Goal: Task Accomplishment & Management: Use online tool/utility

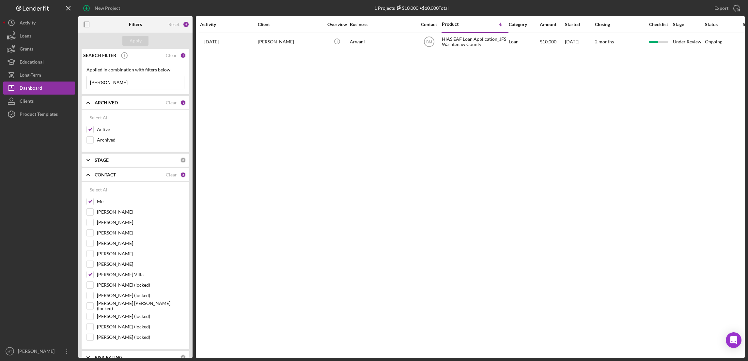
click at [125, 85] on input "[PERSON_NAME]" at bounding box center [135, 82] width 97 height 13
type input "n"
type input "[PERSON_NAME]"
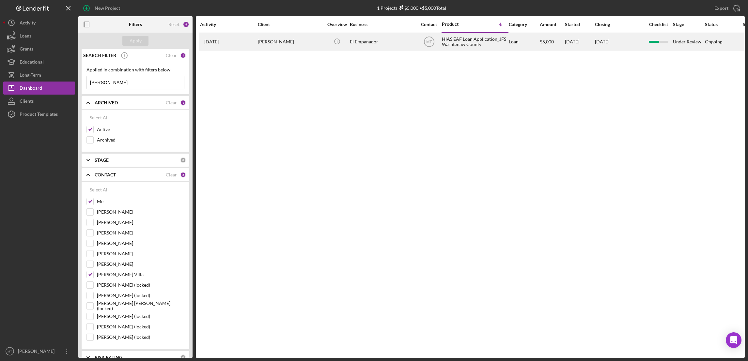
click at [454, 45] on div "HIAS EAF Loan Application_JFS Washtenaw County" at bounding box center [474, 41] width 65 height 17
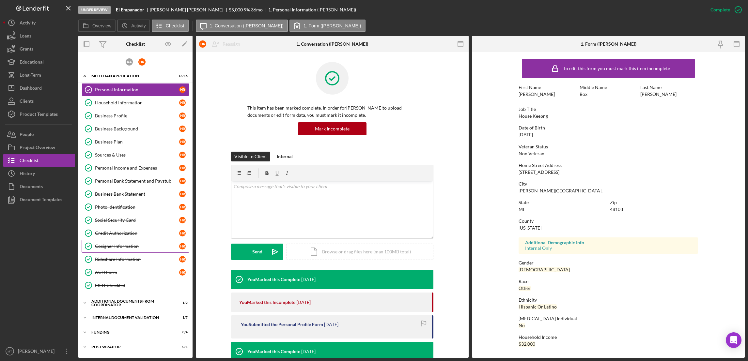
click at [126, 247] on div "Cosigner Information" at bounding box center [137, 246] width 84 height 5
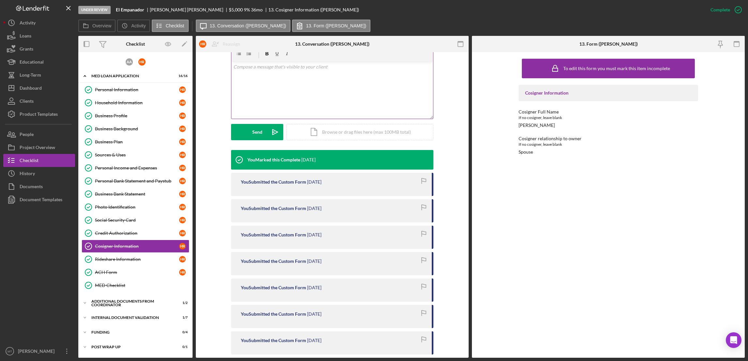
scroll to position [49, 0]
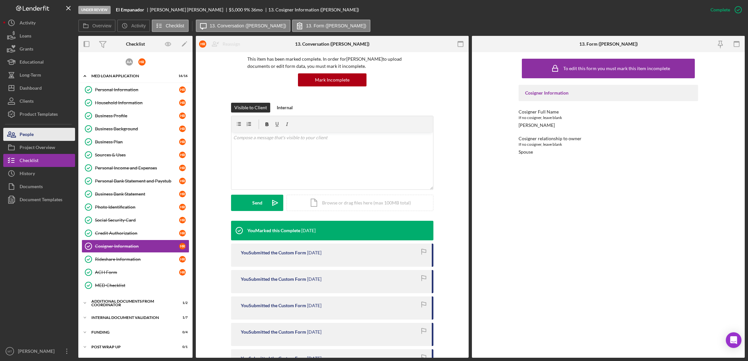
click at [29, 137] on div "People" at bounding box center [27, 135] width 14 height 15
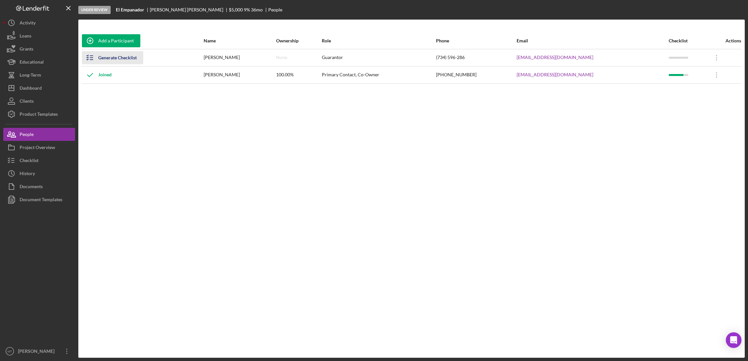
click at [125, 59] on div "Generate Checklist" at bounding box center [117, 57] width 39 height 13
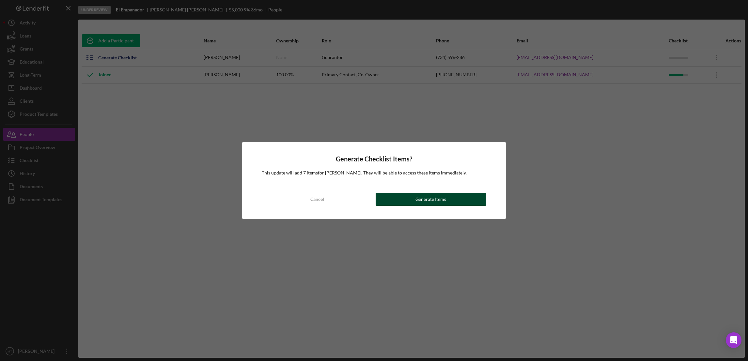
click at [443, 200] on div "Generate Items" at bounding box center [431, 199] width 31 height 13
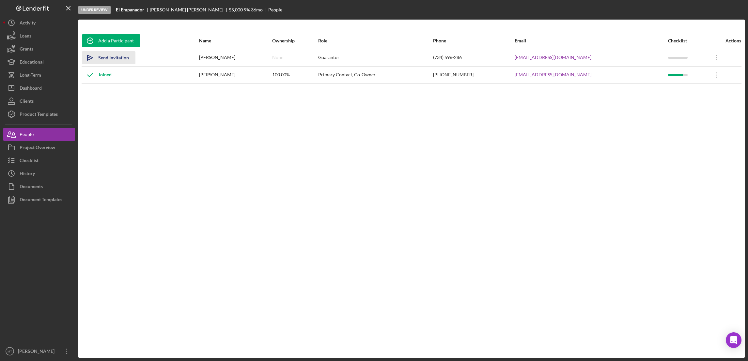
click at [118, 57] on div "Send Invitation" at bounding box center [113, 57] width 31 height 13
